Goal: Task Accomplishment & Management: Use online tool/utility

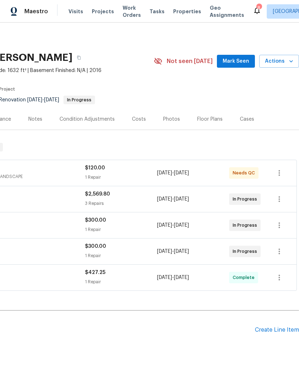
click at [241, 61] on span "Mark Seen" at bounding box center [236, 61] width 27 height 9
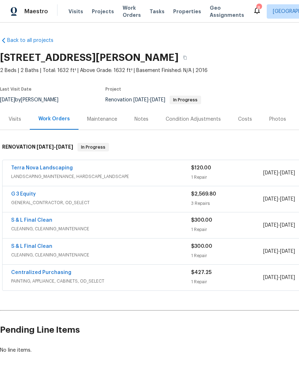
click at [84, 173] on span "LANDSCAPING_MAINTENANCE, HARDSCAPE_LANDSCAPE" at bounding box center [101, 176] width 180 height 7
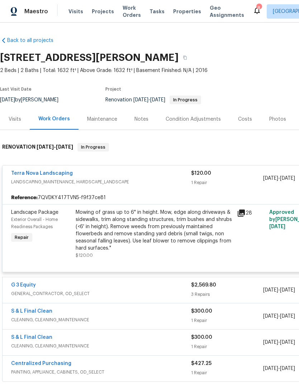
click at [106, 226] on div "Mowing of grass up to 6" in height. Mow, edge along driveways & sidewalks, trim…" at bounding box center [154, 230] width 157 height 43
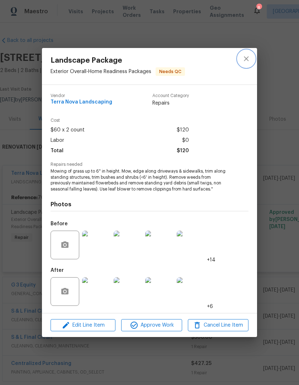
click at [244, 57] on icon "close" at bounding box center [246, 58] width 9 height 9
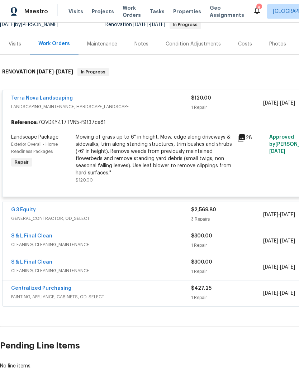
scroll to position [76, 0]
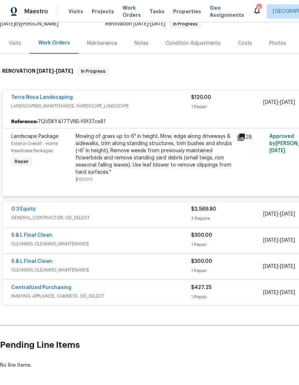
click at [29, 210] on link "G 3 Equity" at bounding box center [23, 209] width 25 height 5
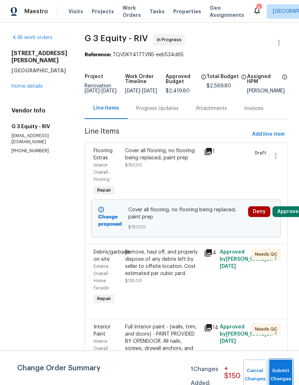
click at [278, 374] on button "Submit Changes" at bounding box center [280, 375] width 23 height 31
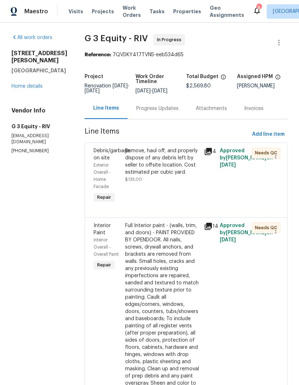
click at [31, 87] on link "Home details" at bounding box center [26, 86] width 31 height 5
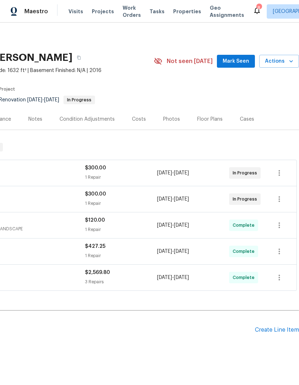
scroll to position [0, 106]
click at [239, 62] on span "Mark Seen" at bounding box center [236, 61] width 27 height 9
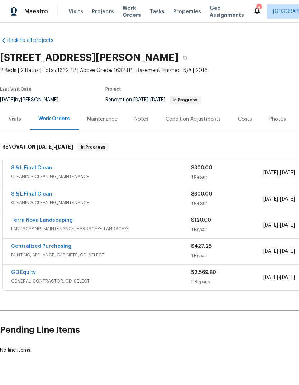
scroll to position [0, 0]
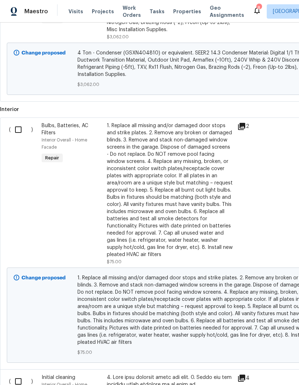
scroll to position [283, 0]
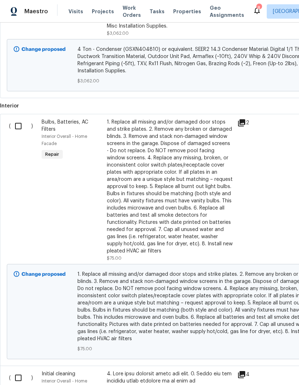
click at [20, 127] on input "checkbox" at bounding box center [21, 126] width 20 height 15
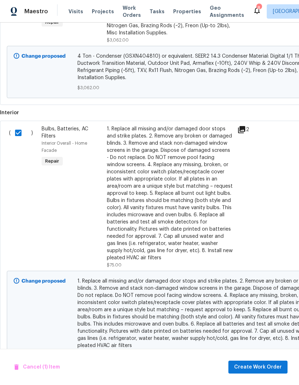
scroll to position [276, 0]
click at [19, 134] on input "checkbox" at bounding box center [21, 132] width 20 height 15
checkbox input "false"
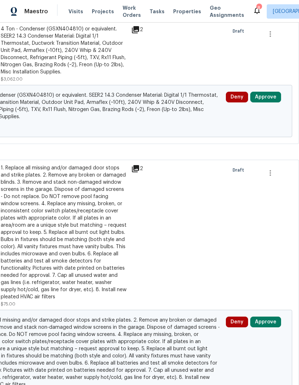
scroll to position [234, 106]
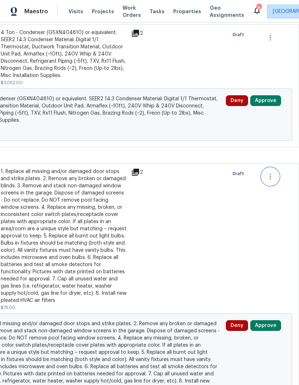
click at [270, 176] on icon "button" at bounding box center [270, 177] width 1 height 6
click at [274, 181] on li "Cancel" at bounding box center [276, 177] width 28 height 12
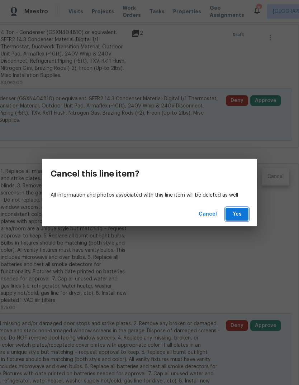
click at [236, 213] on span "Yes" at bounding box center [236, 214] width 11 height 9
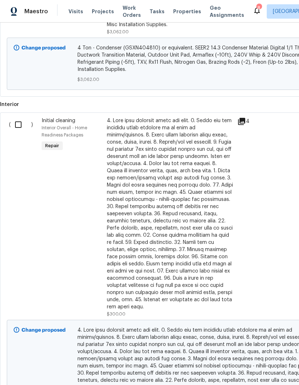
scroll to position [285, 0]
click at [22, 128] on input "checkbox" at bounding box center [21, 124] width 20 height 15
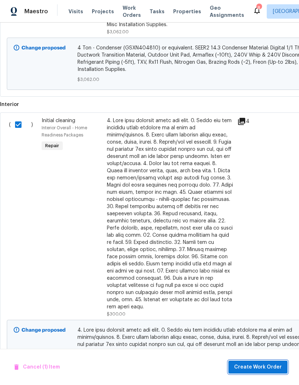
click at [262, 365] on span "Create Work Order" at bounding box center [258, 367] width 48 height 9
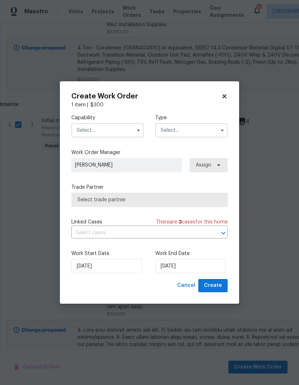
click at [116, 130] on input "text" at bounding box center [107, 130] width 72 height 14
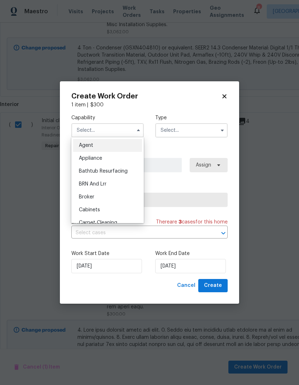
click at [223, 97] on icon at bounding box center [224, 97] width 4 height 4
checkbox input "false"
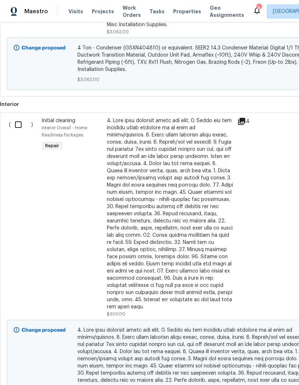
click at [229, 96] on div "( ) HVAC Partial Replacement Condenser Unit HVAC - HVAC Repair 4 Ton - Condense…" at bounding box center [202, 34] width 405 height 123
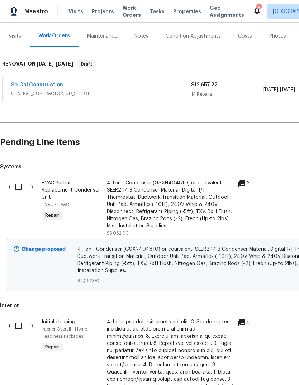
scroll to position [81, 0]
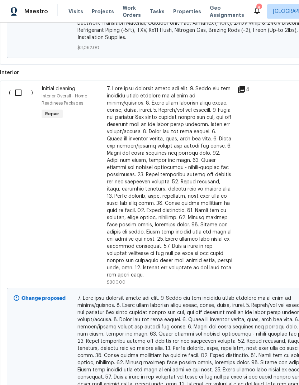
scroll to position [316, 0]
click at [20, 90] on input "checkbox" at bounding box center [21, 92] width 20 height 15
checkbox input "true"
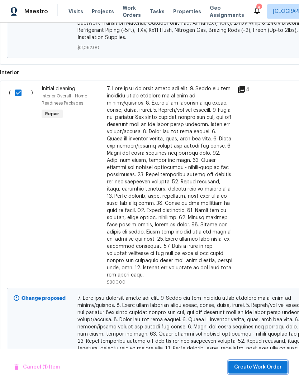
click at [253, 367] on span "Create Work Order" at bounding box center [258, 367] width 48 height 9
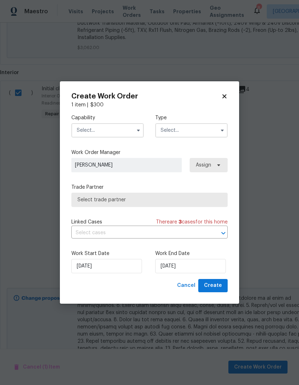
click at [128, 129] on input "text" at bounding box center [107, 130] width 72 height 14
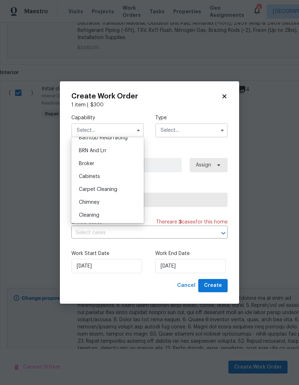
scroll to position [35, 0]
click at [96, 216] on span "Cleaning" at bounding box center [89, 213] width 20 height 5
type input "Cleaning"
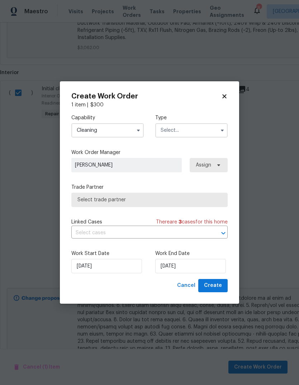
click at [192, 130] on input "text" at bounding box center [191, 130] width 72 height 14
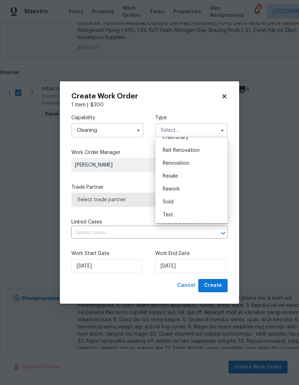
scroll to position [163, 0]
click at [180, 163] on span "Renovation" at bounding box center [176, 163] width 27 height 5
type input "Renovation"
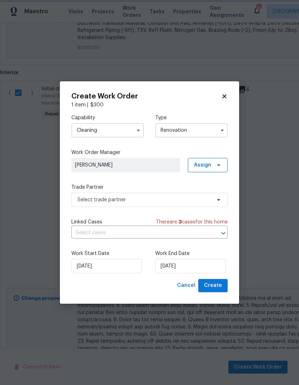
scroll to position [0, 0]
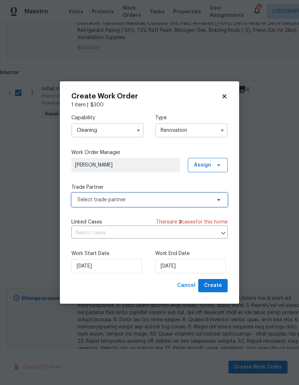
click at [221, 200] on icon at bounding box center [219, 200] width 6 height 6
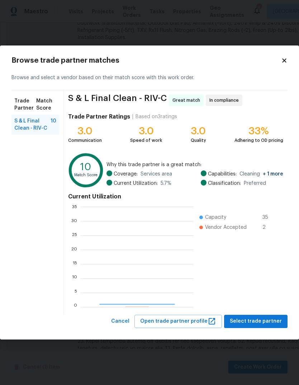
scroll to position [100, 113]
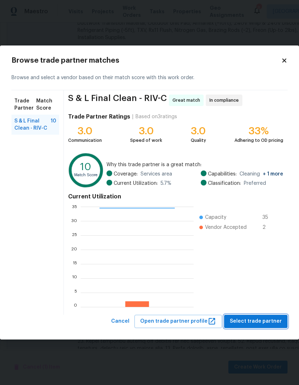
click at [244, 321] on span "Select trade partner" at bounding box center [256, 321] width 52 height 9
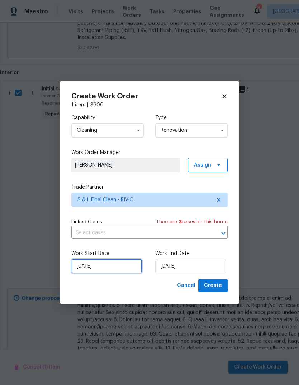
click at [101, 269] on input "8/26/2025" at bounding box center [106, 266] width 71 height 14
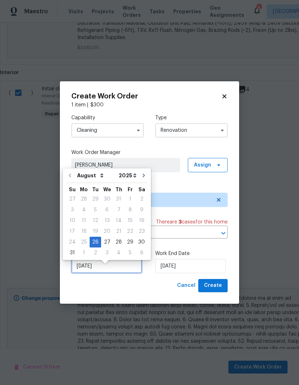
scroll to position [5, 0]
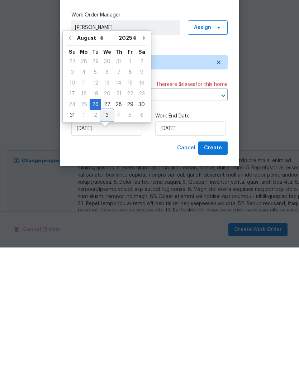
click at [105, 248] on div "3" at bounding box center [107, 253] width 12 height 10
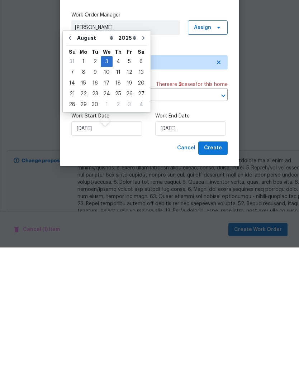
type input "9/3/2025"
select select "8"
type input "9/3/2025"
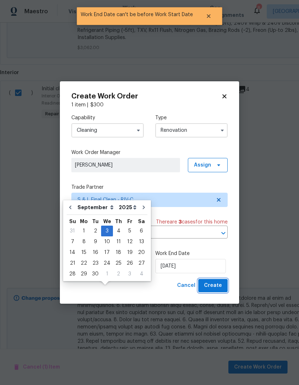
click at [218, 286] on span "Create" at bounding box center [213, 285] width 18 height 9
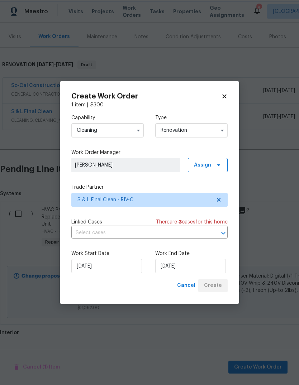
scroll to position [56, 0]
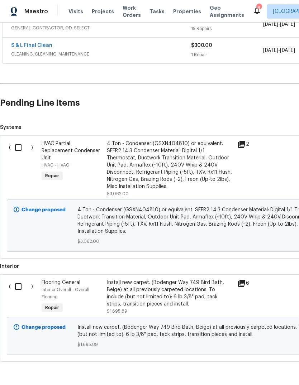
scroll to position [148, 0]
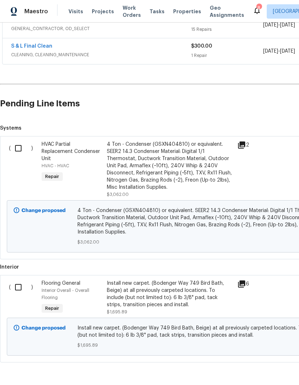
click at [19, 286] on input "checkbox" at bounding box center [21, 287] width 20 height 15
checkbox input "true"
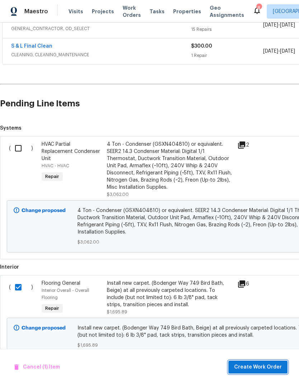
click at [261, 366] on span "Create Work Order" at bounding box center [258, 367] width 48 height 9
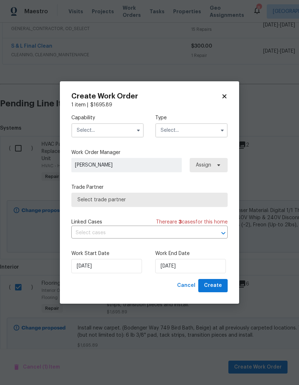
click at [123, 131] on input "text" at bounding box center [107, 130] width 72 height 14
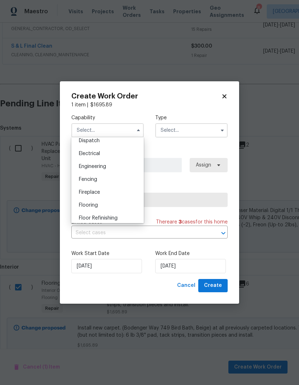
scroll to position [219, 0]
click at [96, 203] on span "Flooring" at bounding box center [88, 204] width 19 height 5
type input "Flooring"
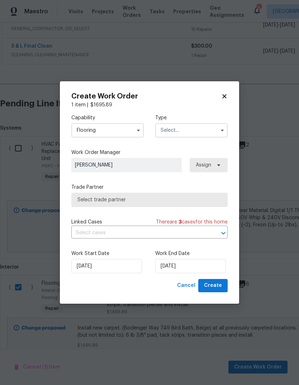
click at [201, 131] on input "text" at bounding box center [191, 130] width 72 height 14
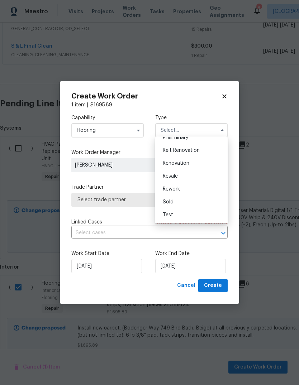
scroll to position [163, 0]
click at [181, 164] on span "Renovation" at bounding box center [176, 163] width 27 height 5
type input "Renovation"
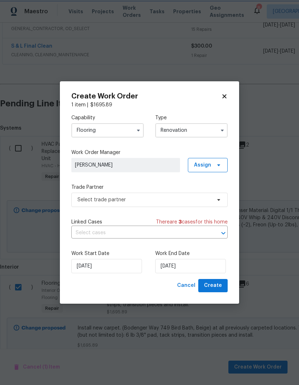
scroll to position [0, 0]
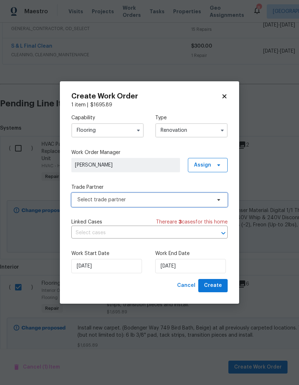
click at [224, 201] on span "Select trade partner" at bounding box center [149, 200] width 156 height 14
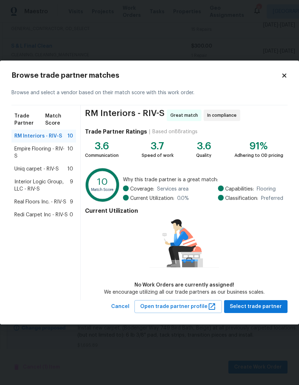
click at [46, 168] on span "Uniq carpet - RIV-S" at bounding box center [36, 169] width 44 height 7
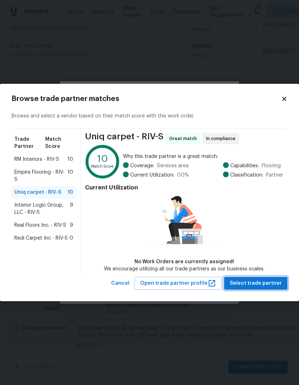
click at [252, 287] on span "Select trade partner" at bounding box center [256, 283] width 52 height 9
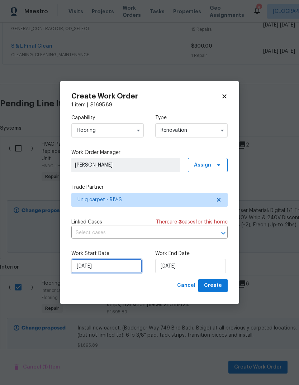
click at [110, 267] on input "8/26/2025" at bounding box center [106, 266] width 71 height 14
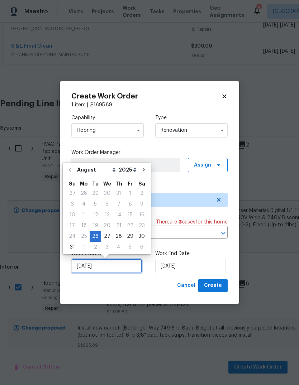
scroll to position [5, 0]
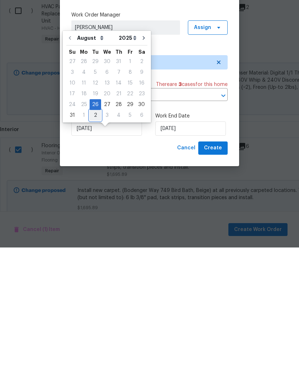
click at [95, 248] on div "2" at bounding box center [95, 253] width 11 height 10
type input "9/2/2025"
select select "8"
type input "9/2/2025"
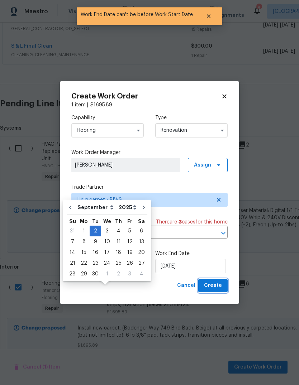
click at [214, 286] on span "Create" at bounding box center [213, 285] width 18 height 9
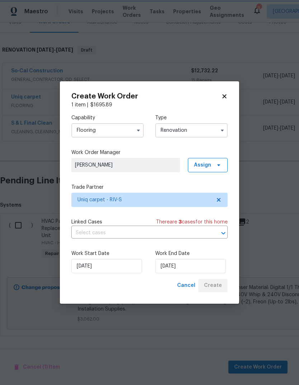
scroll to position [70, 0]
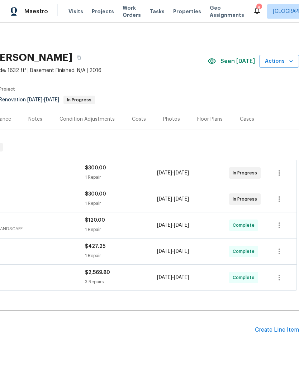
scroll to position [0, 106]
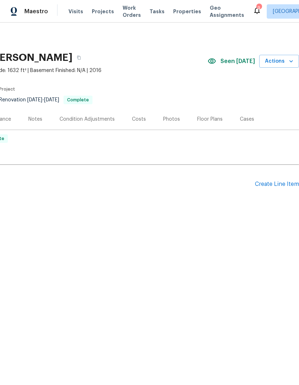
scroll to position [0, 106]
click at [279, 59] on span "Actions" at bounding box center [279, 61] width 28 height 9
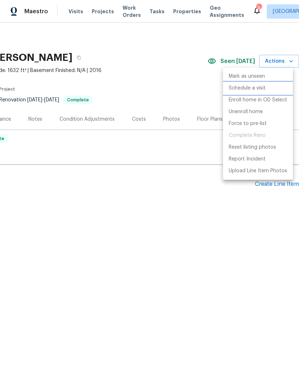
click at [249, 87] on p "Schedule a visit" at bounding box center [247, 89] width 37 height 8
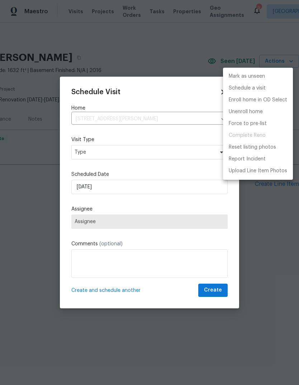
click at [109, 151] on div at bounding box center [149, 192] width 299 height 385
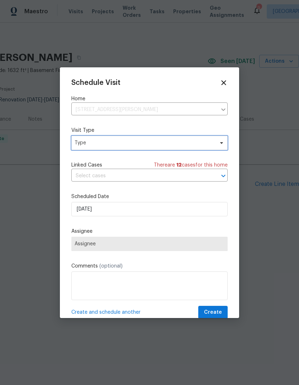
click at [169, 150] on span "Type" at bounding box center [149, 143] width 156 height 14
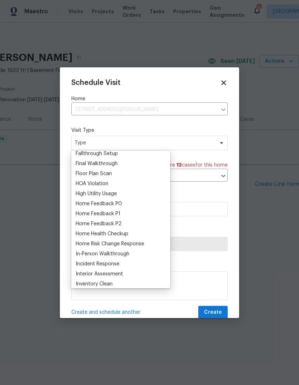
scroll to position [193, 0]
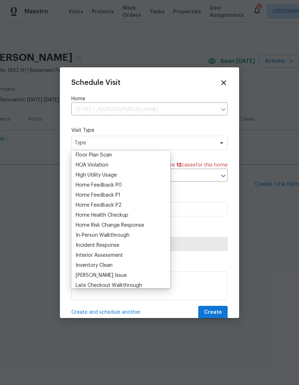
click at [122, 214] on div "Home Health Checkup" at bounding box center [102, 215] width 53 height 7
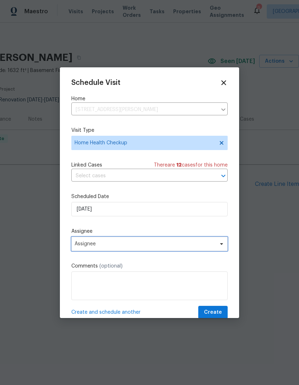
click at [225, 245] on span "Assignee" at bounding box center [149, 244] width 156 height 14
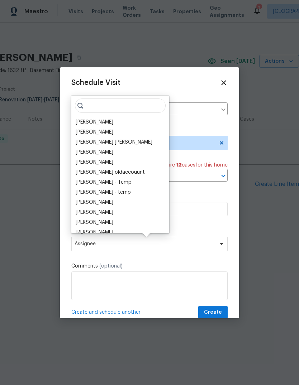
click at [95, 122] on div "[PERSON_NAME]" at bounding box center [95, 122] width 38 height 7
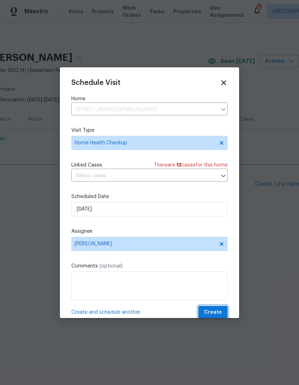
click at [210, 310] on span "Create" at bounding box center [213, 312] width 18 height 9
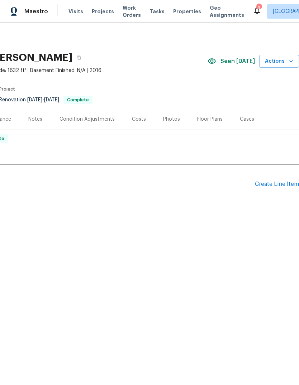
click at [152, 10] on span "Tasks" at bounding box center [156, 11] width 15 height 5
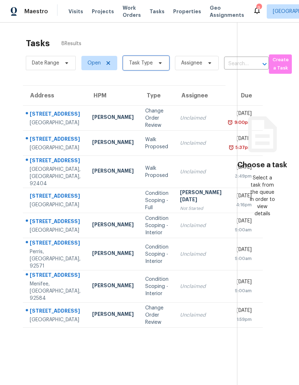
click at [151, 63] on span "Task Type" at bounding box center [141, 62] width 24 height 7
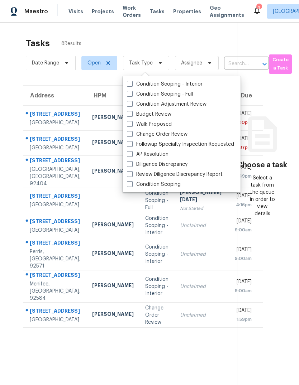
click at [135, 112] on label "Budget Review" at bounding box center [149, 114] width 44 height 7
click at [132, 112] on input "Budget Review" at bounding box center [129, 113] width 5 height 5
checkbox input "true"
